Goal: Answer question/provide support: Share knowledge or assist other users

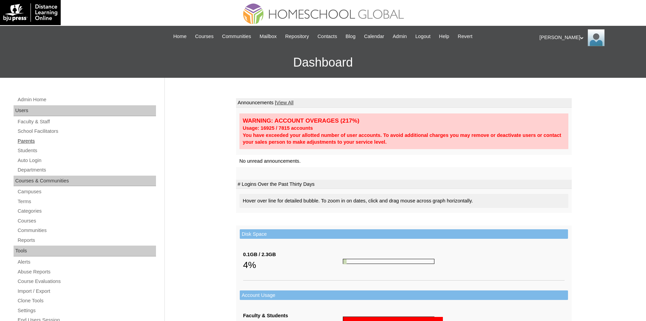
click at [24, 141] on link "Parents" at bounding box center [86, 141] width 139 height 8
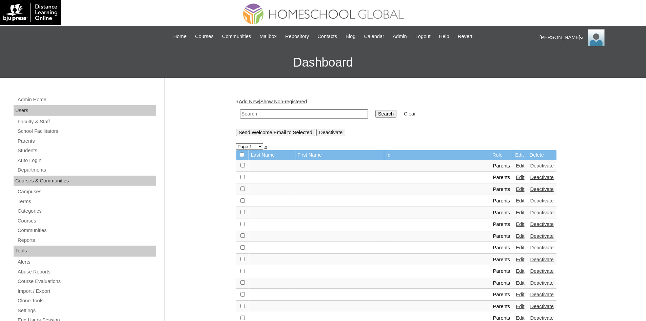
click at [253, 114] on input "text" at bounding box center [304, 113] width 128 height 9
paste input "MHP0081-TECHPH2025"
type input "MHP0081-TECHPH2025"
click at [376, 115] on input "Search" at bounding box center [386, 113] width 21 height 7
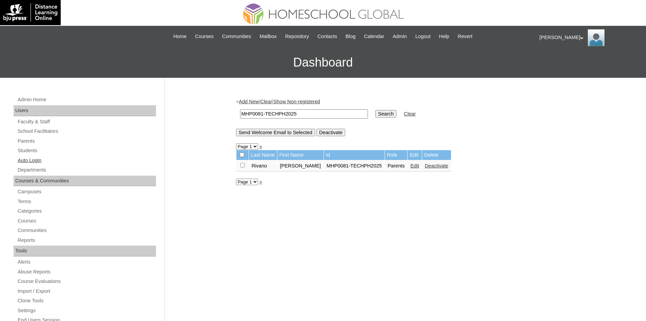
click at [42, 160] on link "Auto Login" at bounding box center [86, 160] width 139 height 8
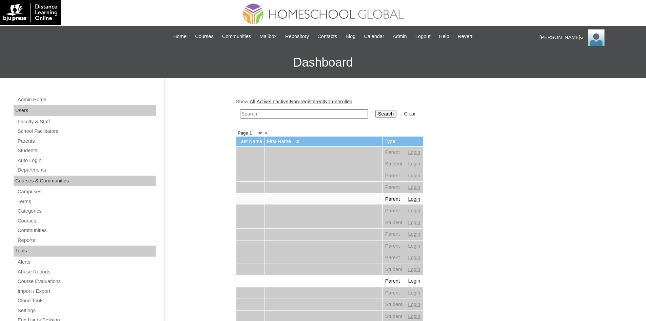
paste input "MHP0081-TECHPH2025"
type input "MHP0081-TECHPH2025"
click at [376, 113] on input "Search" at bounding box center [386, 113] width 21 height 7
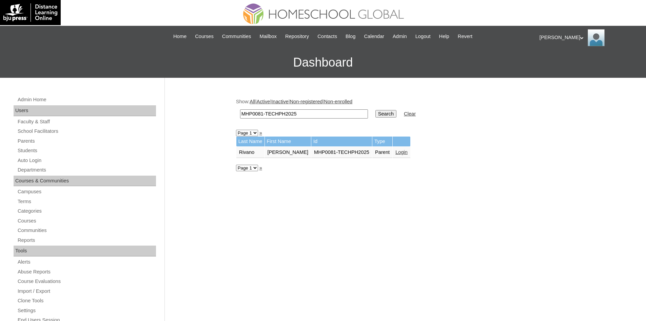
click at [396, 153] on link "Login" at bounding box center [402, 151] width 12 height 5
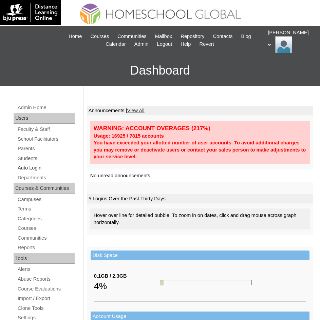
click at [37, 165] on link "Auto Login" at bounding box center [46, 168] width 58 height 8
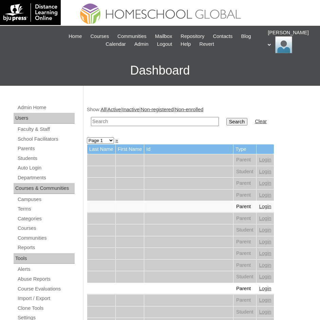
paste input "MHS00099-TECHPH2025"
type input "MHS00099-TECHPH2025"
click at [226, 123] on input "Search" at bounding box center [236, 121] width 21 height 7
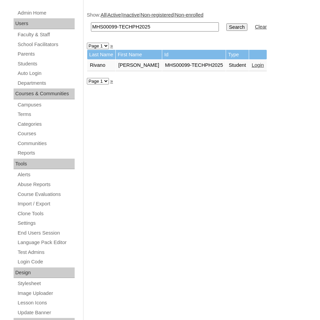
scroll to position [102, 0]
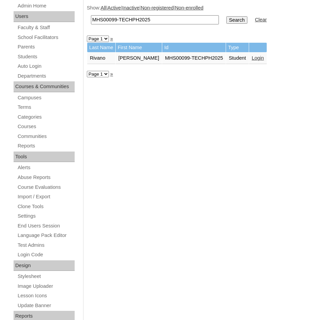
click at [264, 59] on link "Login" at bounding box center [258, 57] width 12 height 5
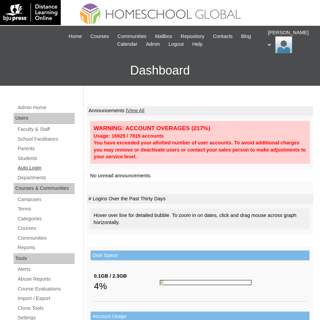
click at [34, 167] on link "Auto Login" at bounding box center [46, 168] width 58 height 8
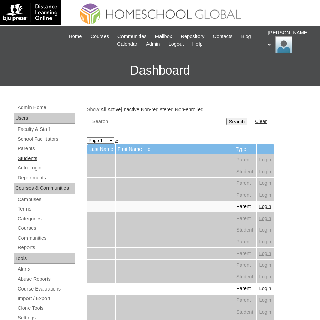
click at [29, 156] on link "Students" at bounding box center [46, 158] width 58 height 8
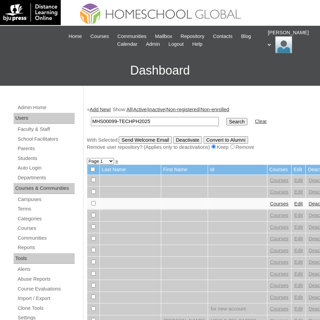
type input "MHS00099-TECHPH2025"
click at [226, 121] on input "Search" at bounding box center [236, 121] width 21 height 7
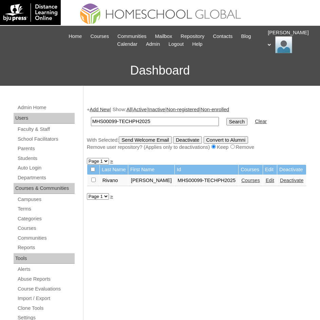
click at [252, 183] on link "Courses" at bounding box center [250, 180] width 19 height 5
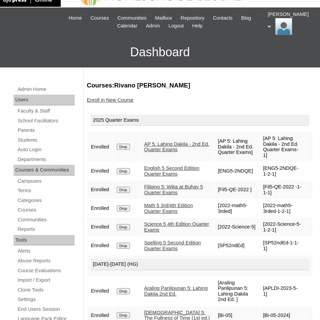
scroll to position [34, 0]
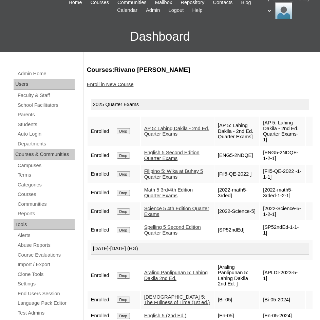
click at [163, 152] on link "English 5 Second Edition Quarter Exams" at bounding box center [171, 155] width 55 height 11
